Goal: Transaction & Acquisition: Obtain resource

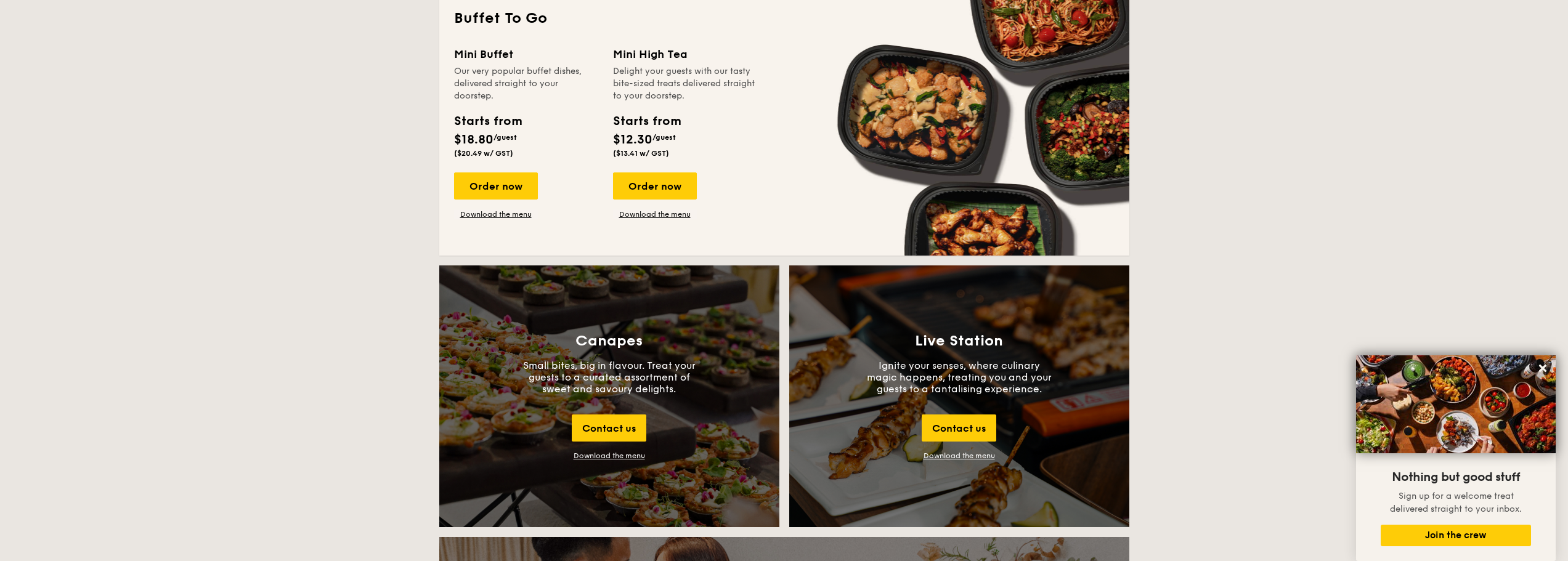
scroll to position [1108, 0]
click at [947, 430] on div "Contact us" at bounding box center [959, 427] width 75 height 27
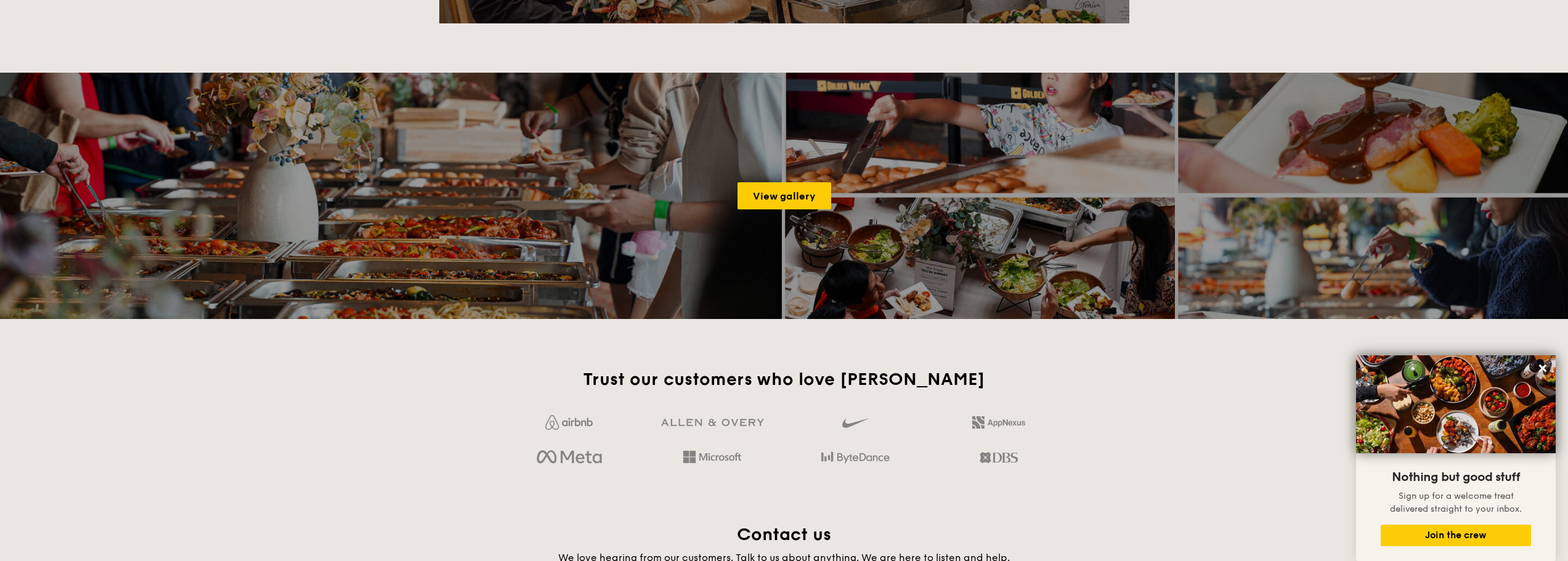
scroll to position [2384, 0]
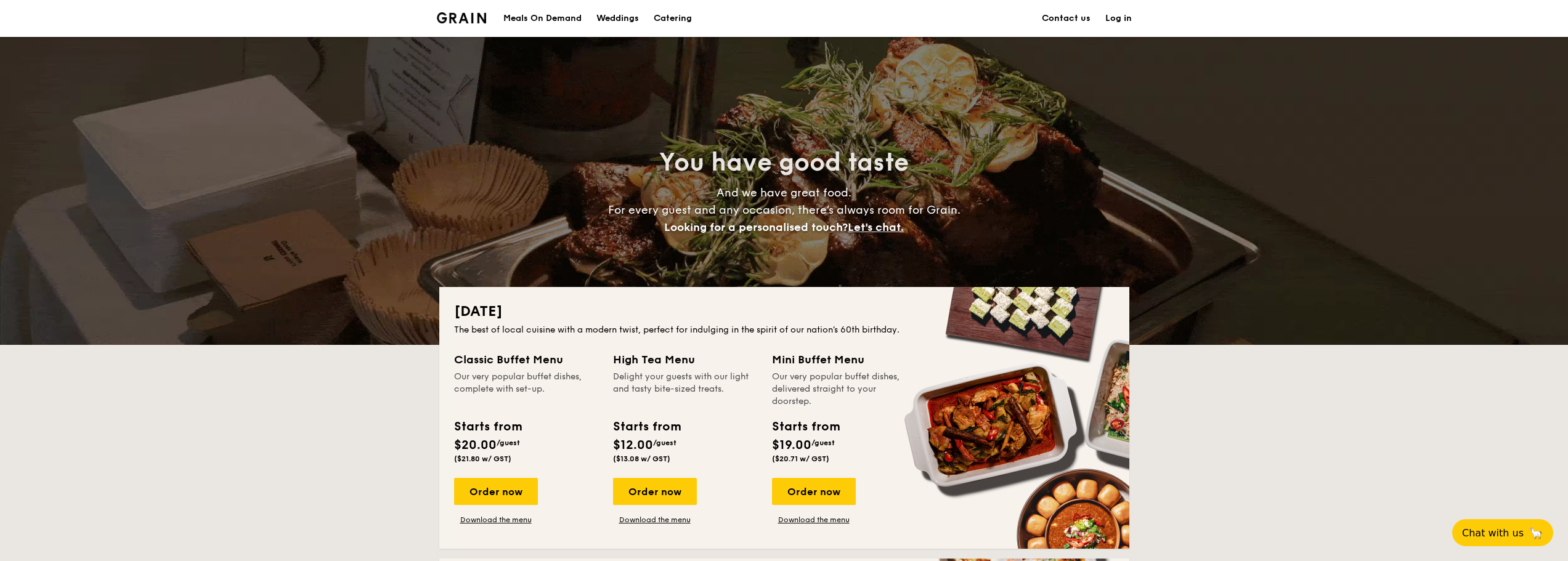
scroll to position [123, 0]
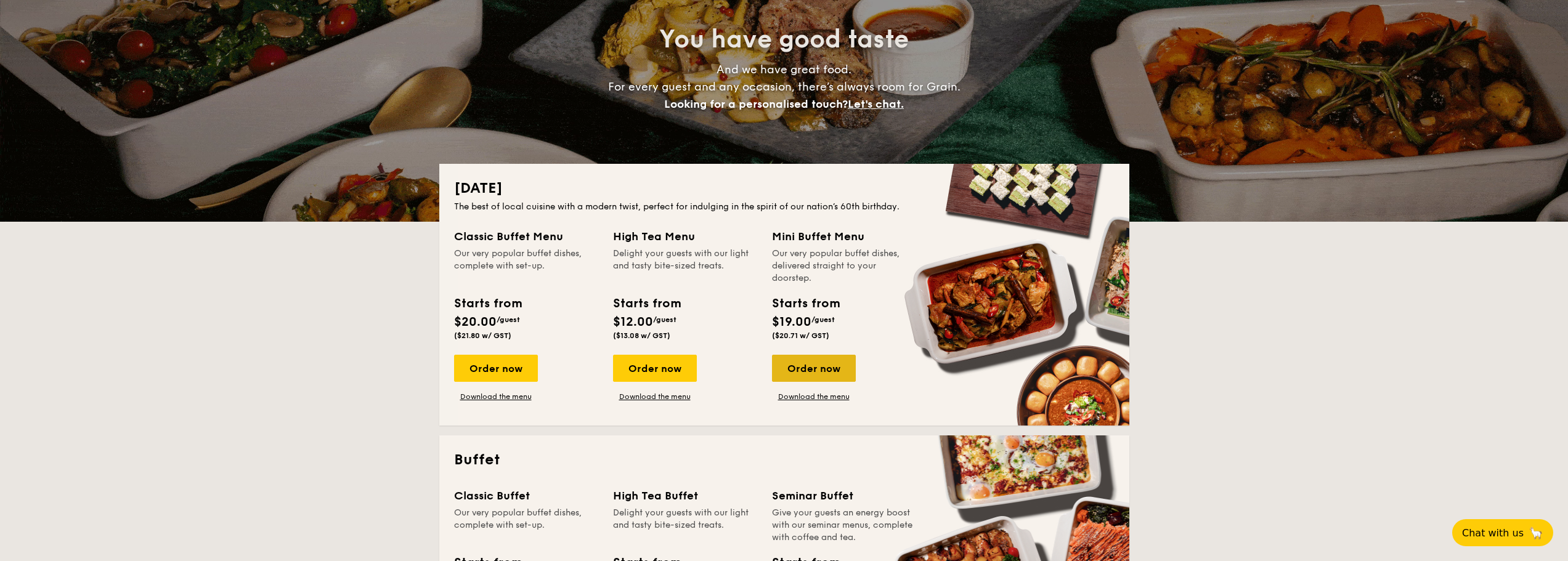
click at [819, 364] on div "Order now" at bounding box center [813, 368] width 84 height 27
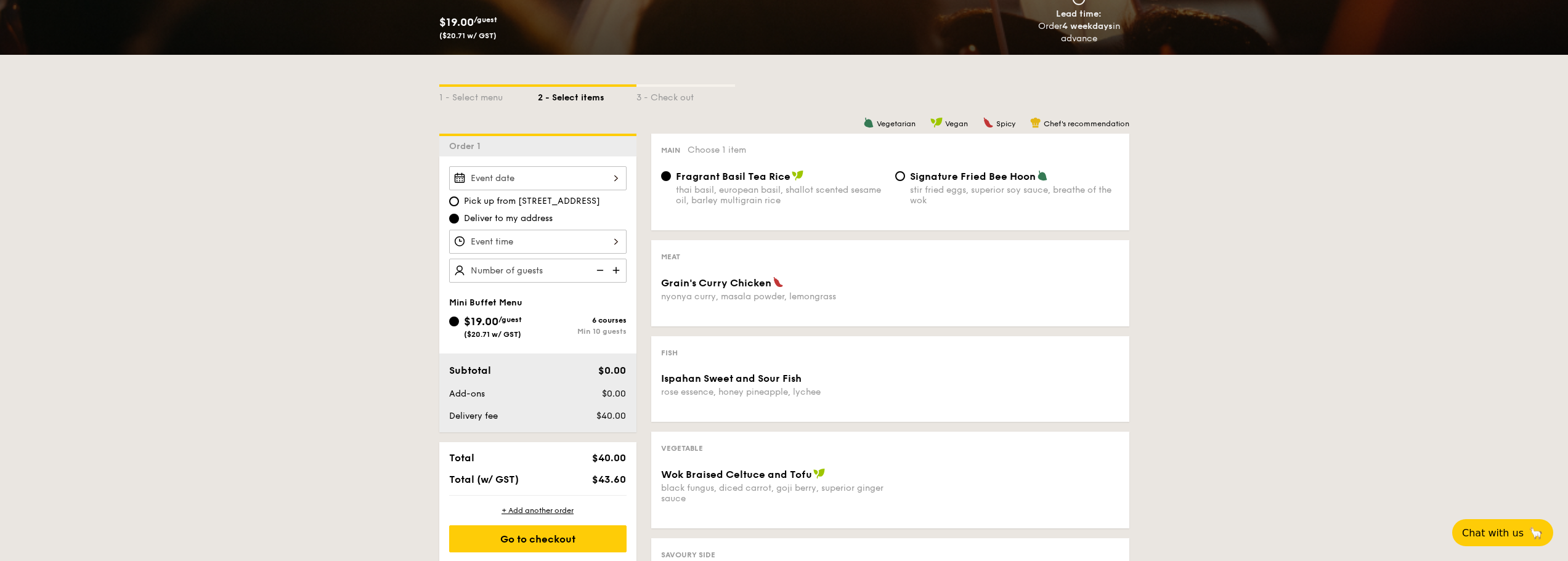
scroll to position [62, 0]
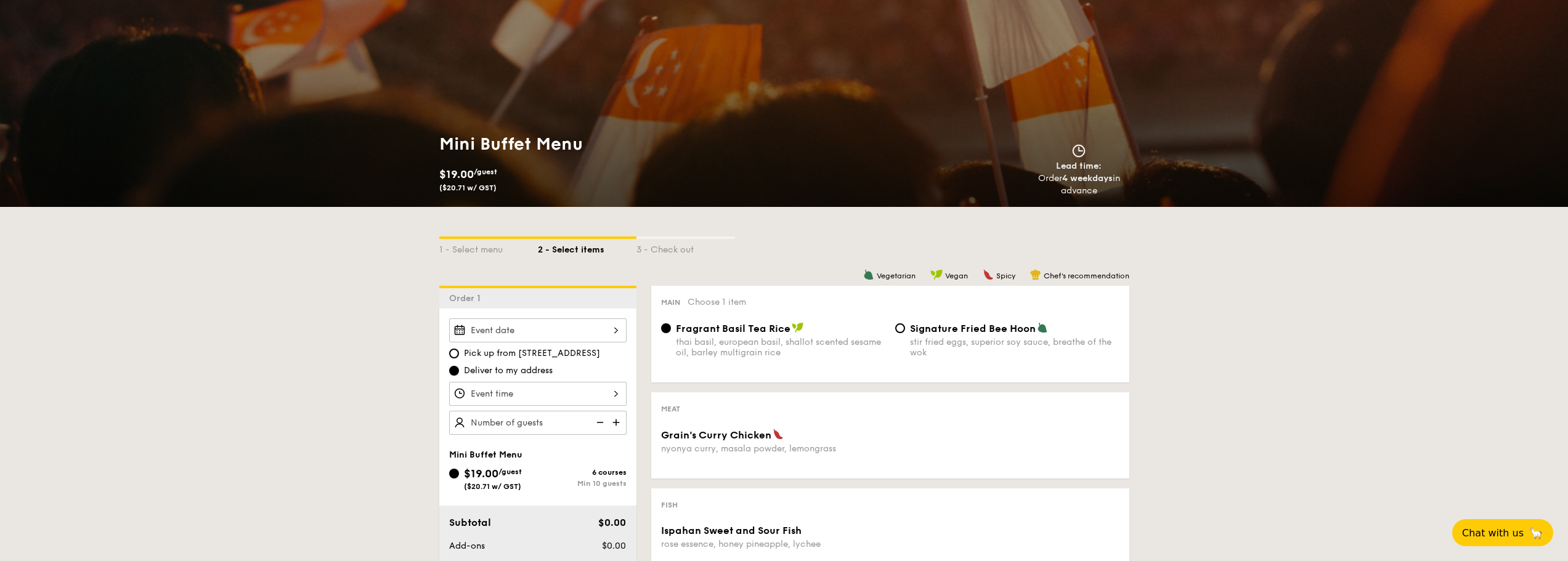
scroll to position [123, 0]
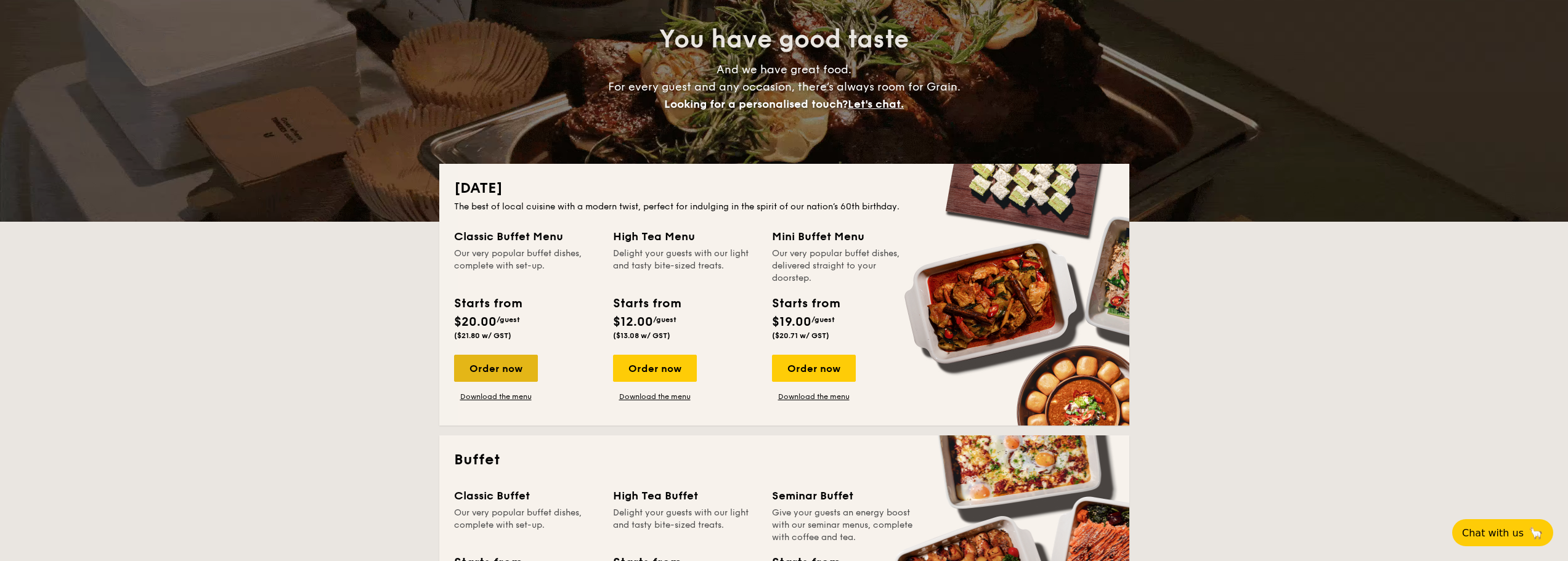
click at [494, 363] on div "Order now" at bounding box center [495, 368] width 84 height 27
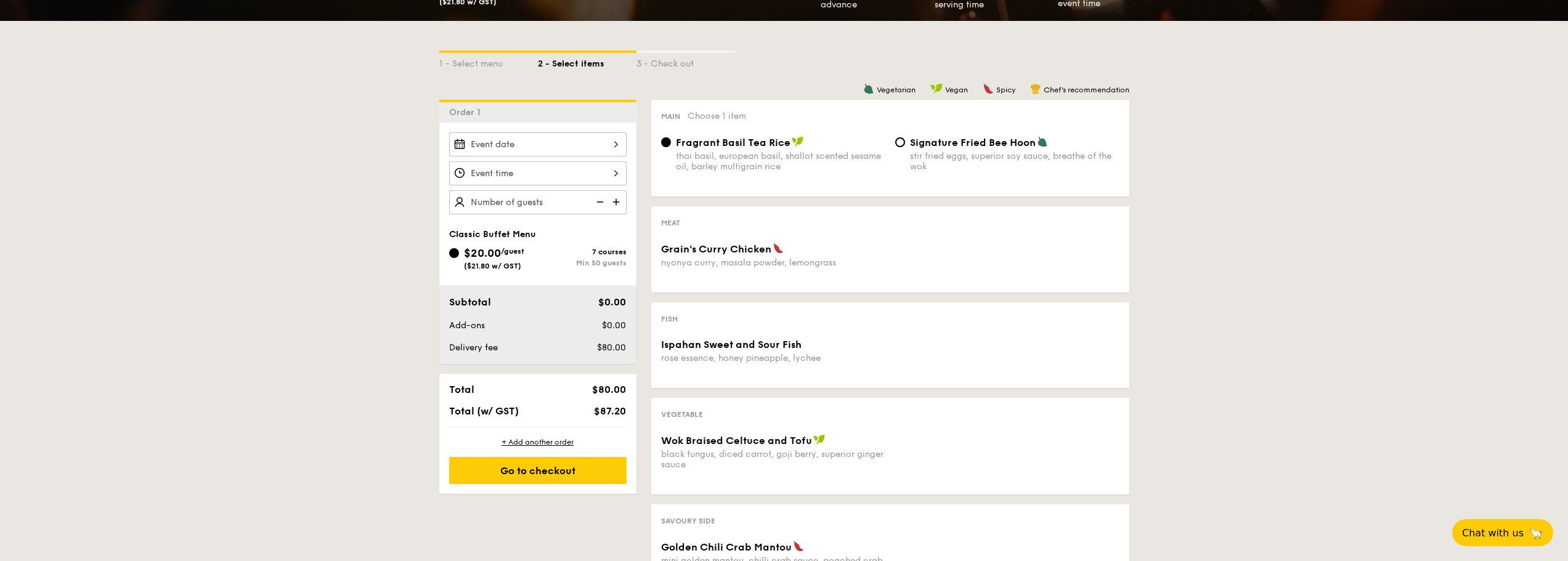
scroll to position [246, 0]
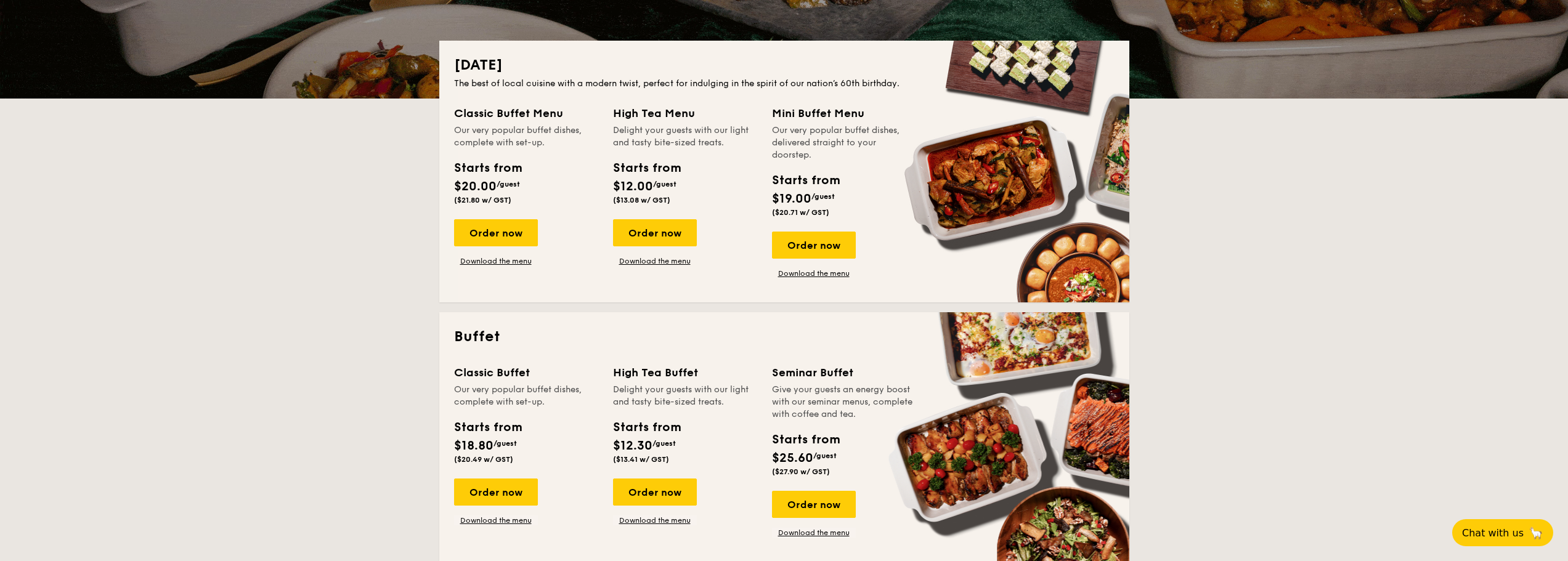
scroll to position [123, 0]
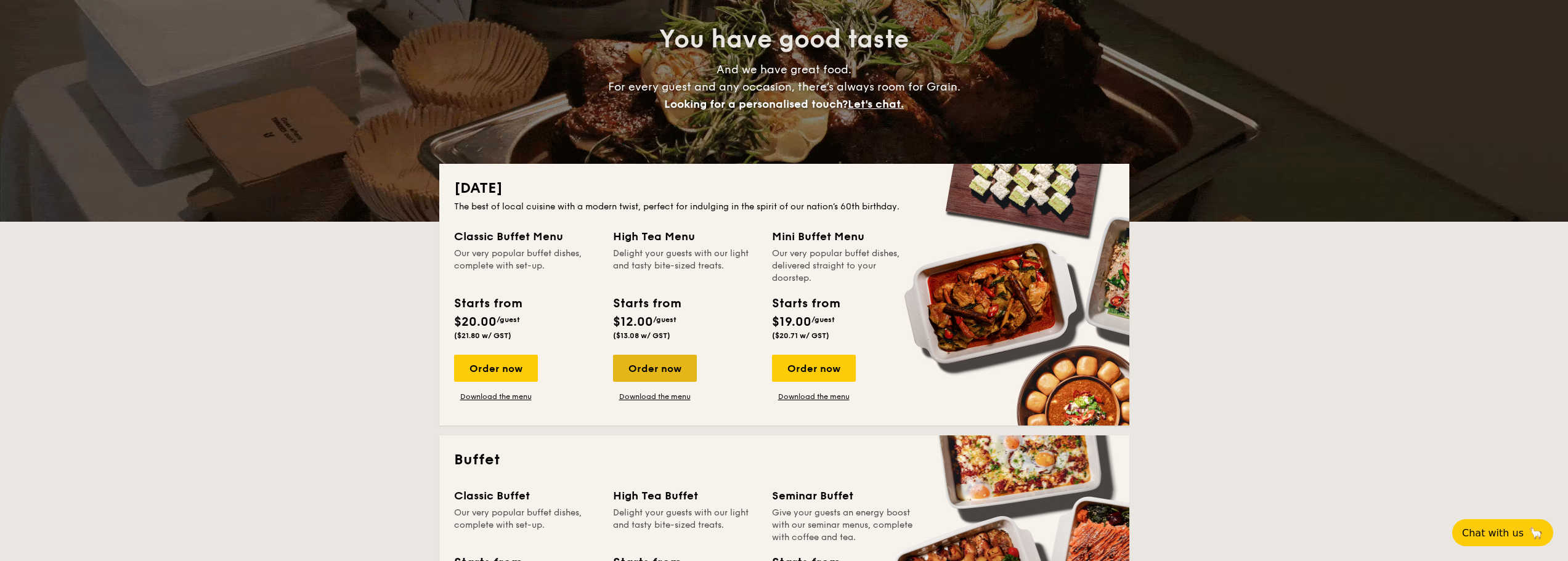
click at [656, 369] on div "Order now" at bounding box center [655, 368] width 84 height 27
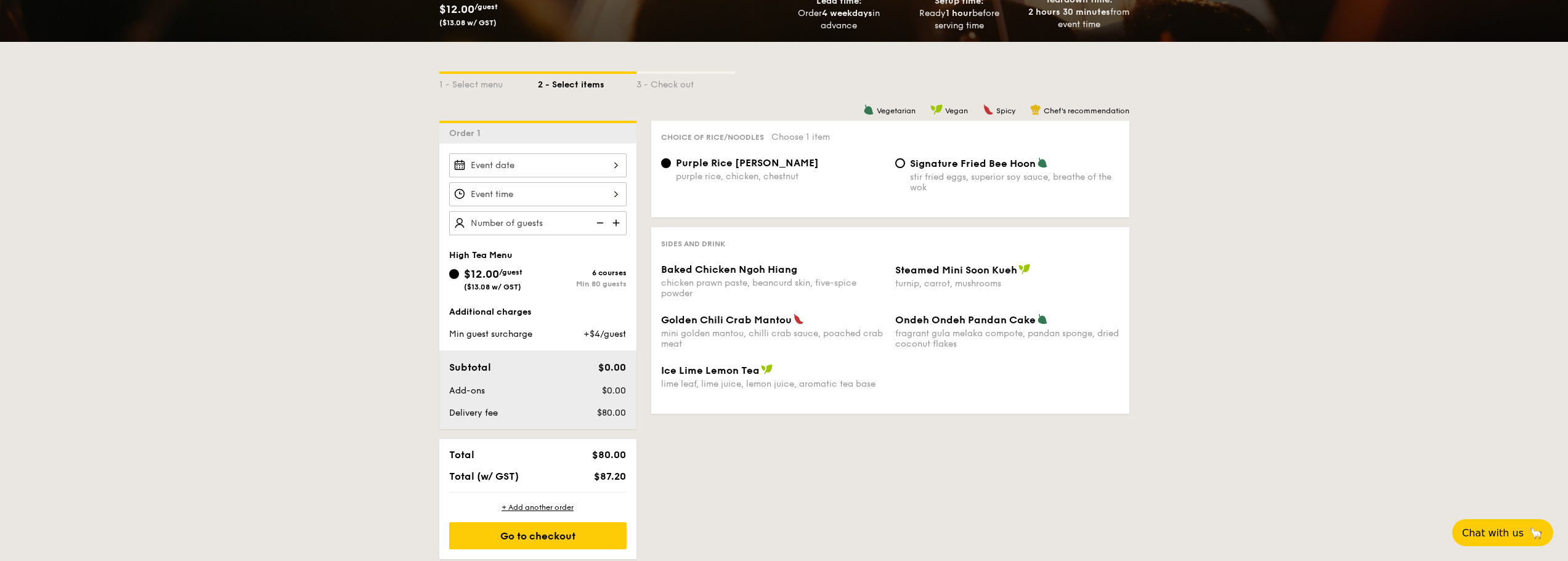
scroll to position [246, 0]
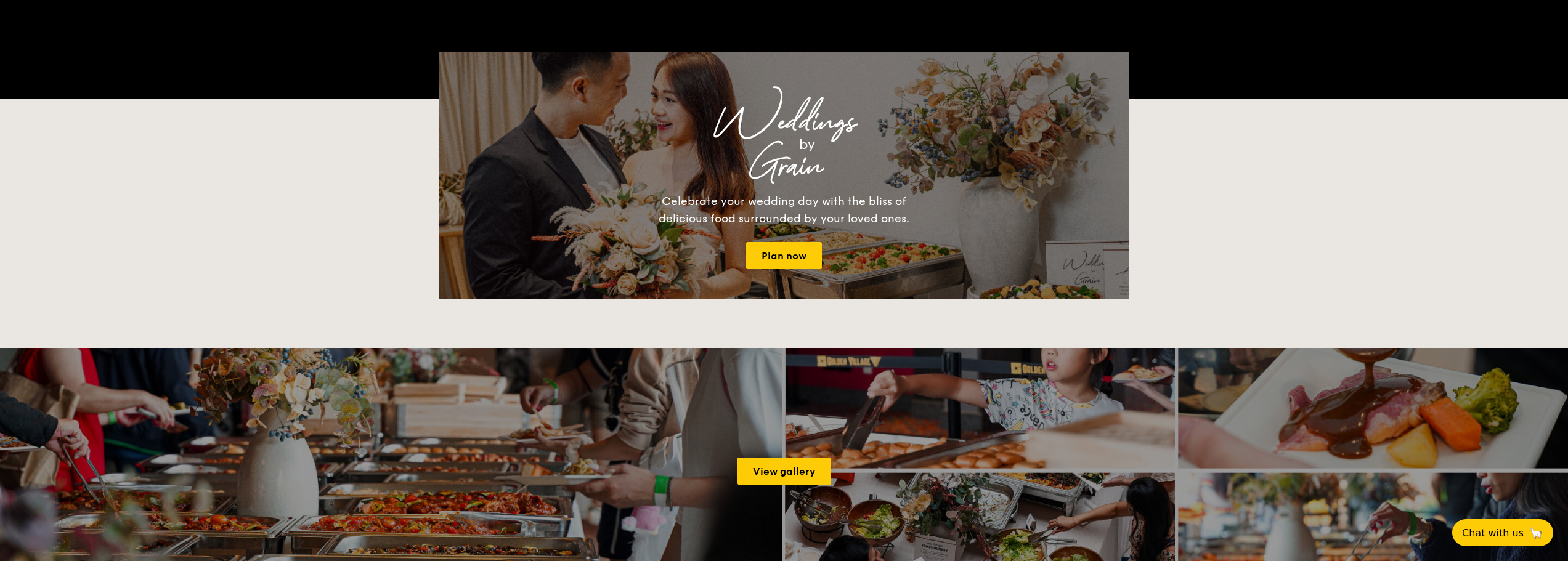
scroll to position [123, 0]
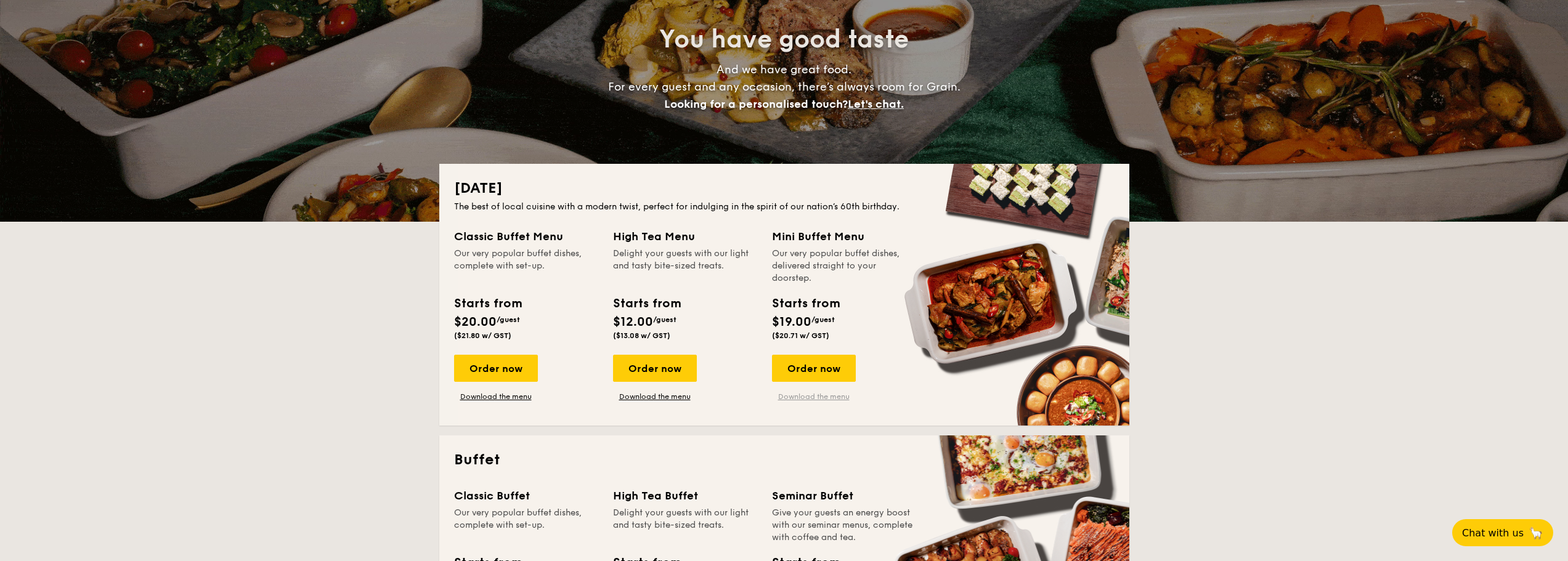
click at [825, 397] on link "Download the menu" at bounding box center [813, 396] width 84 height 10
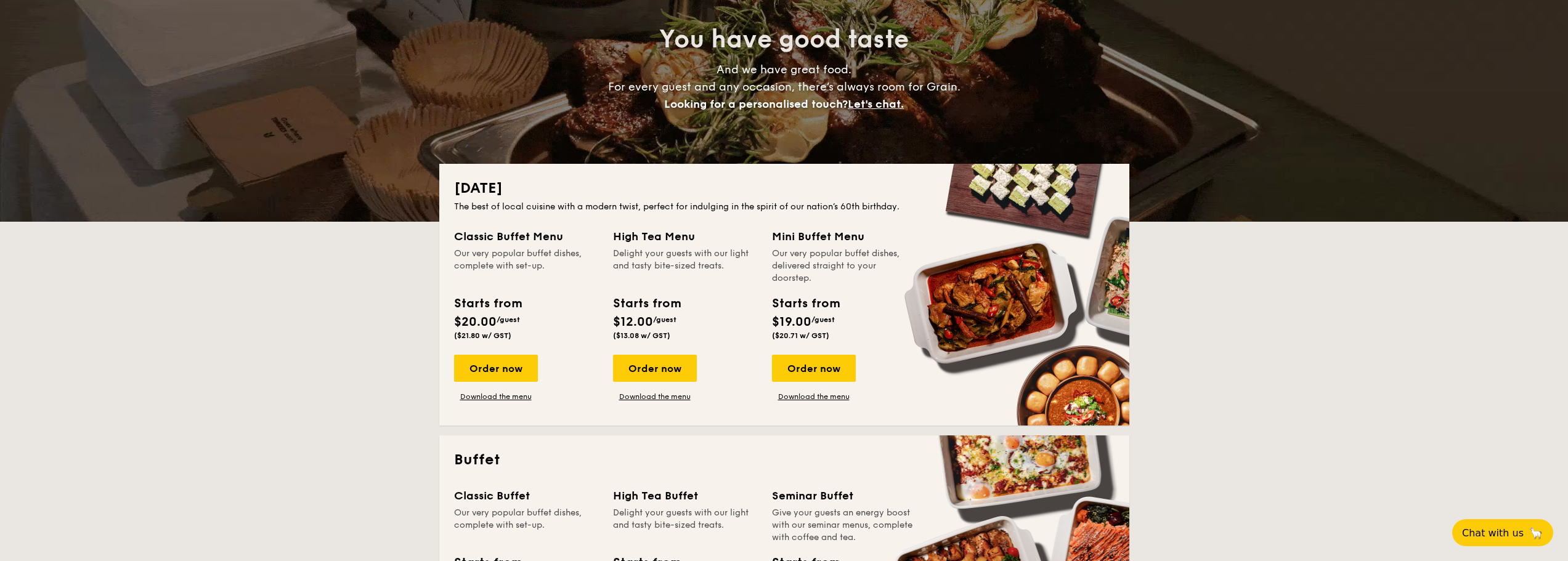
click at [497, 188] on h2 "[DATE]" at bounding box center [784, 188] width 661 height 20
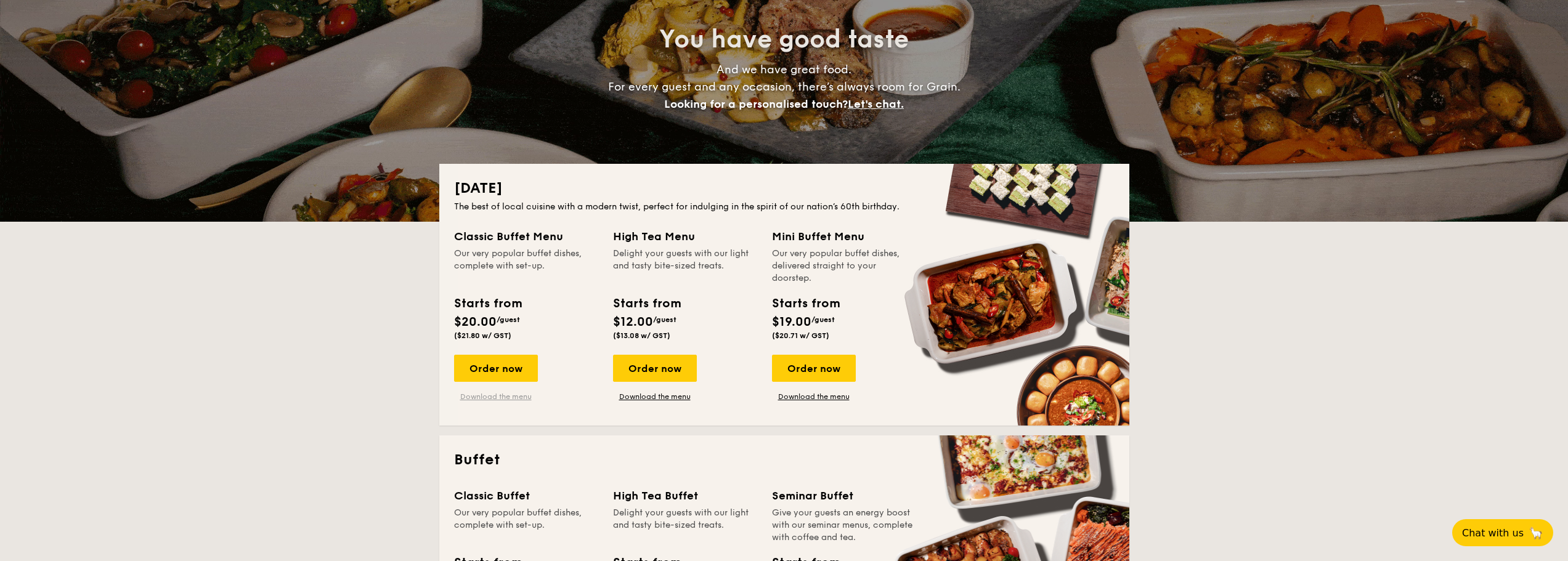
click at [506, 394] on link "Download the menu" at bounding box center [495, 396] width 84 height 10
